Goal: Check status: Check status

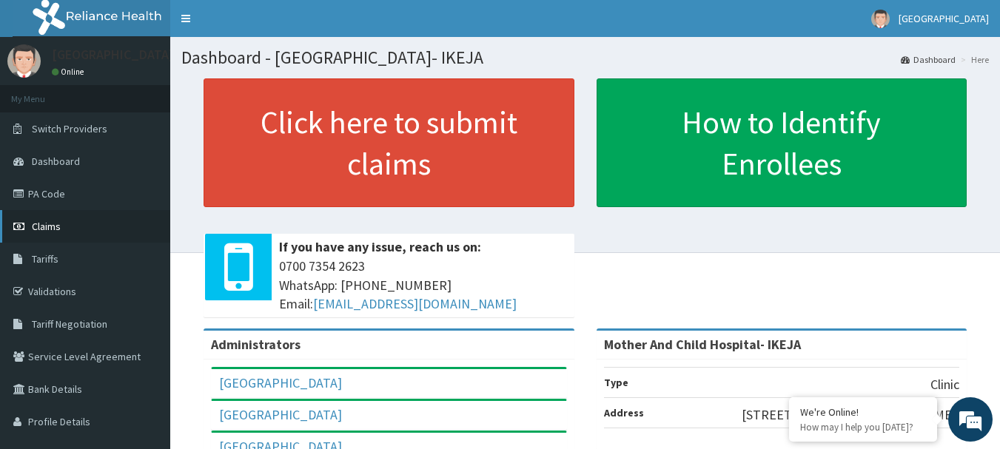
click at [59, 221] on span "Claims" at bounding box center [46, 226] width 29 height 13
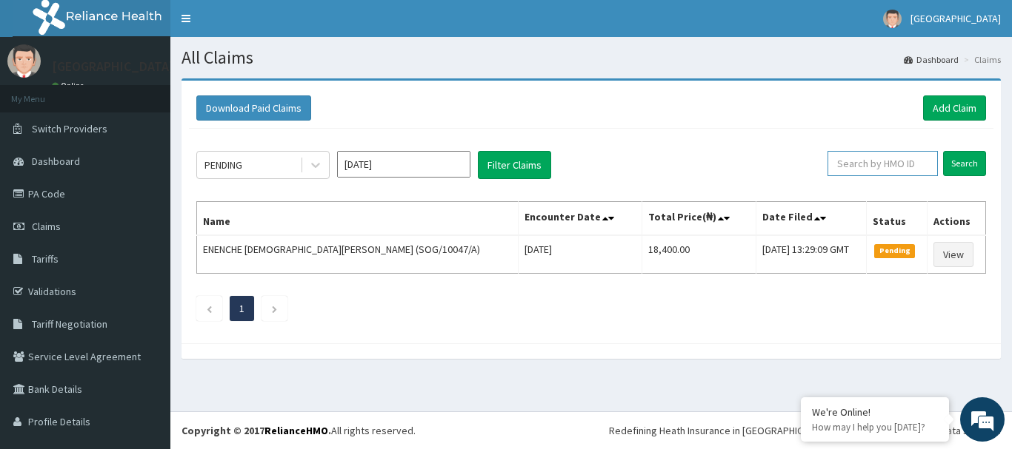
click at [833, 163] on input "text" at bounding box center [882, 163] width 110 height 25
type input "NBC/10531/A"
click at [943, 169] on input "Search" at bounding box center [964, 163] width 43 height 25
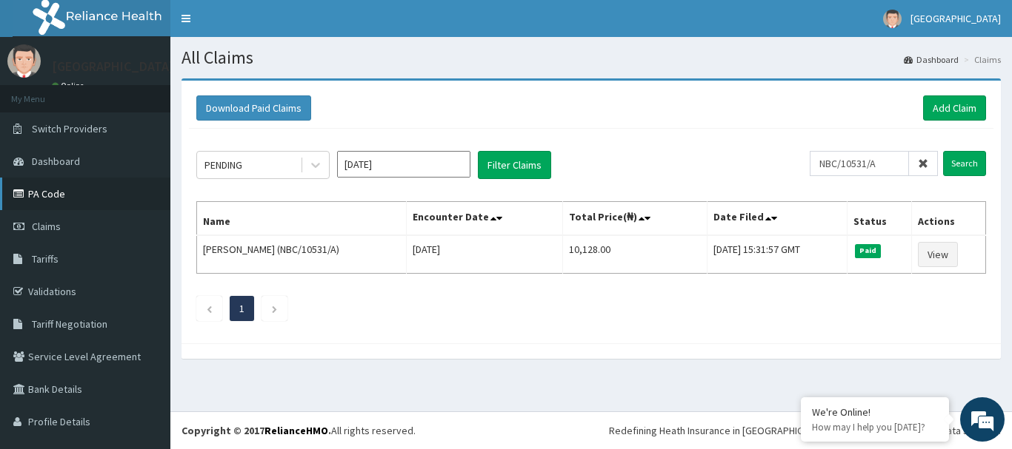
click at [59, 198] on link "PA Code" at bounding box center [85, 194] width 170 height 33
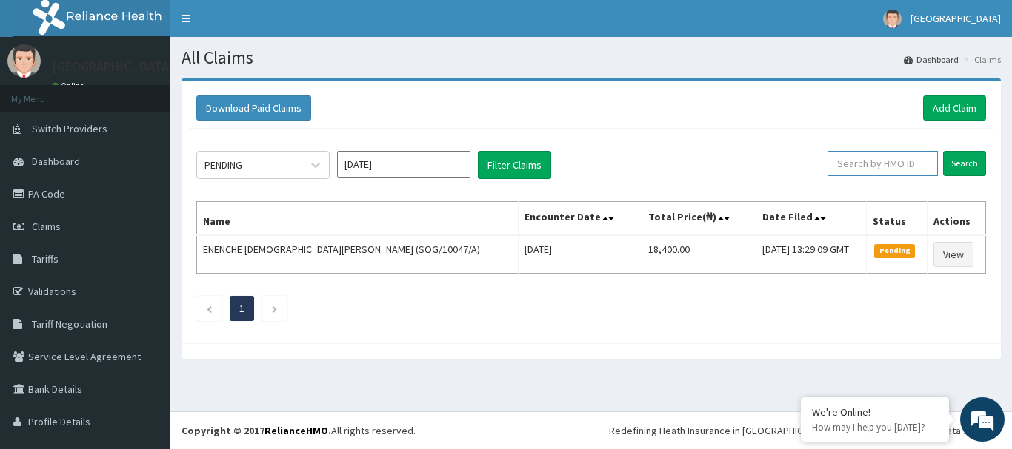
click at [851, 167] on input "text" at bounding box center [882, 163] width 110 height 25
click at [962, 161] on input "Search" at bounding box center [964, 163] width 43 height 25
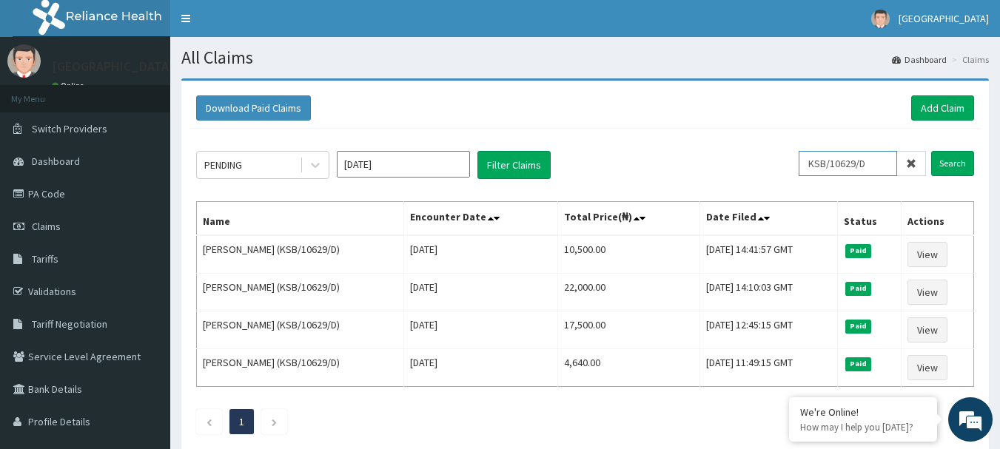
click at [880, 157] on input "KSB/10629/D" at bounding box center [848, 163] width 98 height 25
type input "KSB/11250/B"
click at [945, 168] on input "Search" at bounding box center [953, 163] width 43 height 25
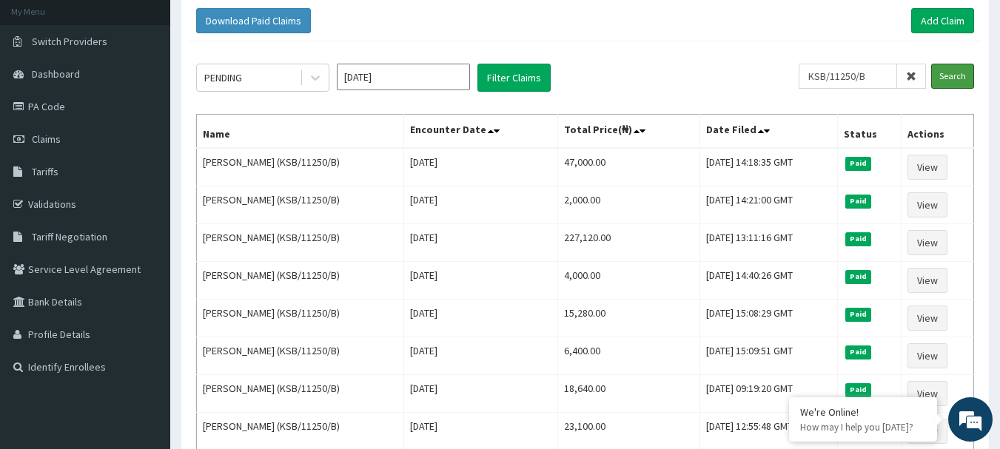
scroll to position [74, 0]
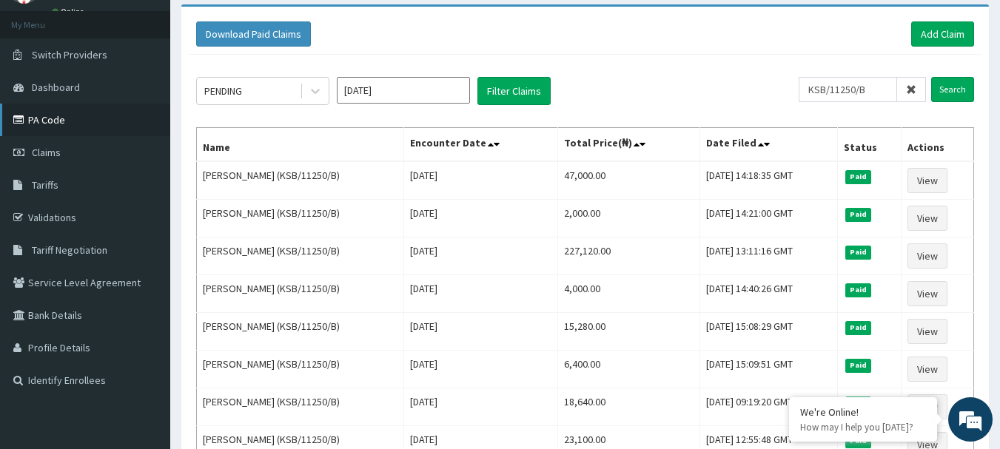
click at [46, 125] on link "PA Code" at bounding box center [85, 120] width 170 height 33
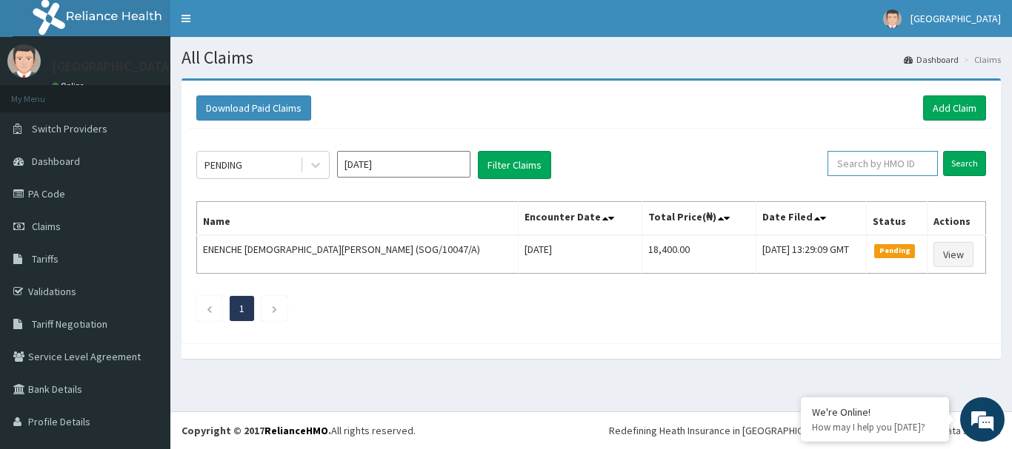
click at [873, 176] on input "text" at bounding box center [882, 163] width 110 height 25
click at [973, 167] on input "Search" at bounding box center [964, 163] width 43 height 25
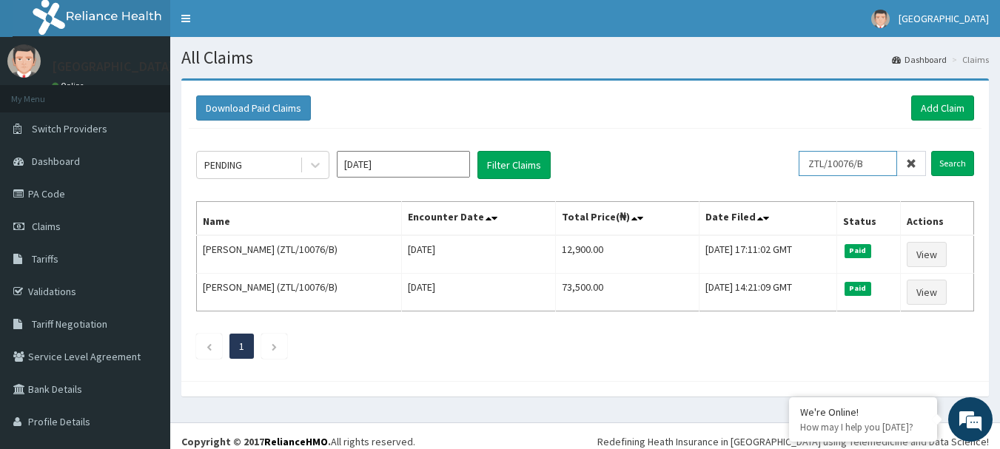
click at [880, 168] on input "ZTL/10076/B" at bounding box center [848, 163] width 98 height 25
type input "Z"
type input "DCC/10178/C"
click at [932, 153] on input "Search" at bounding box center [953, 163] width 43 height 25
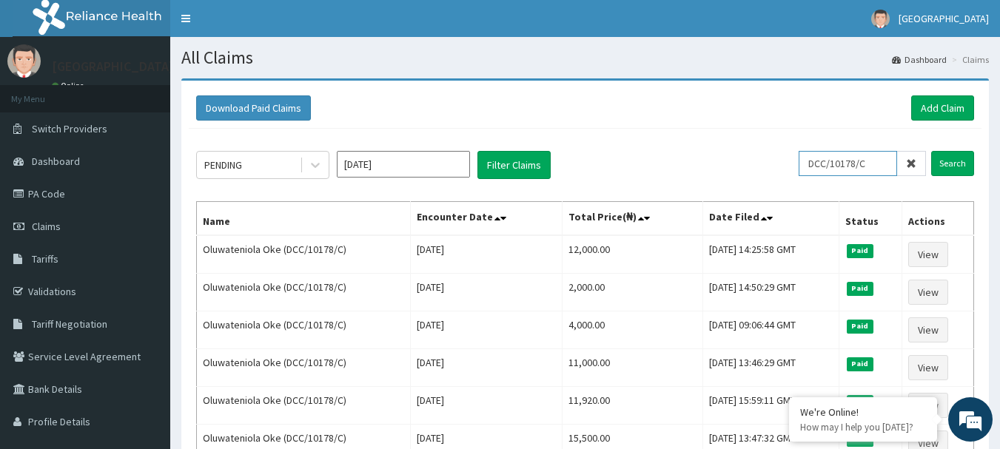
drag, startPoint x: 875, startPoint y: 161, endPoint x: 781, endPoint y: 166, distance: 93.4
click at [781, 166] on div "PENDING [DATE] Filter Claims DCC/10178/C Search" at bounding box center [585, 165] width 778 height 28
type input "NBC/10531/C"
click at [937, 162] on input "Search" at bounding box center [953, 163] width 43 height 25
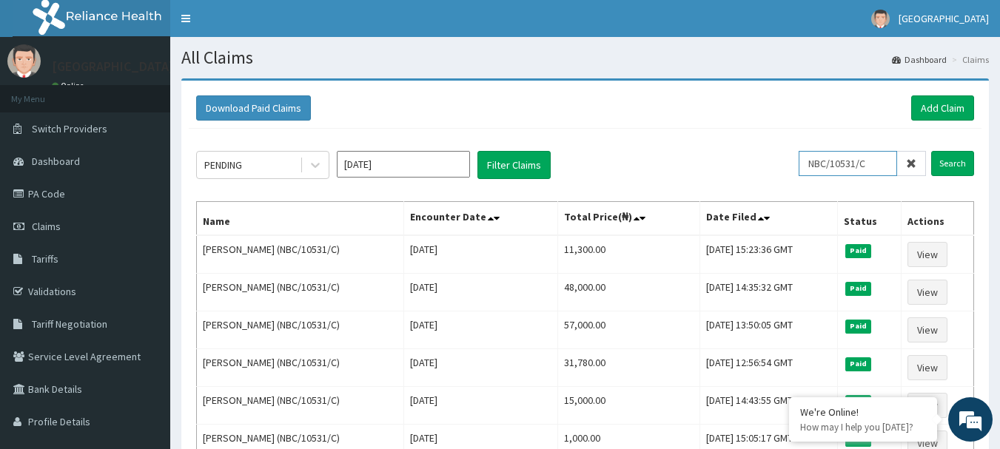
drag, startPoint x: 880, startPoint y: 168, endPoint x: 726, endPoint y: 169, distance: 153.3
click at [726, 169] on div "PENDING [DATE] Filter Claims NBC/10531/C Search" at bounding box center [585, 165] width 778 height 28
type input "ZTL/10076/A"
click at [957, 161] on input "Search" at bounding box center [953, 163] width 43 height 25
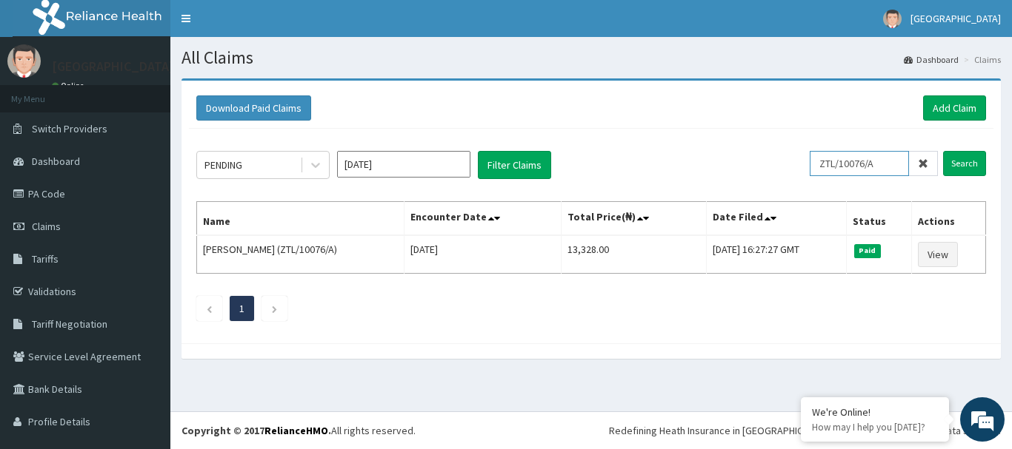
drag, startPoint x: 885, startPoint y: 164, endPoint x: 723, endPoint y: 181, distance: 163.0
click at [723, 181] on div "PENDING [DATE] Filter Claims ZTL/10076/A Search Name Encounter Date Total Price…" at bounding box center [591, 232] width 804 height 207
type input "ZTL/10076/B"
click at [945, 161] on input "Search" at bounding box center [964, 163] width 43 height 25
